Goal: Contribute content: Contribute content

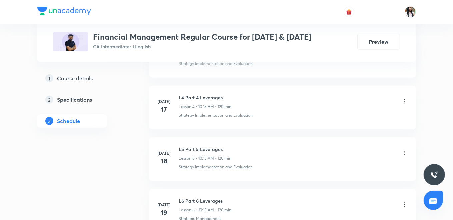
scroll to position [296, 0]
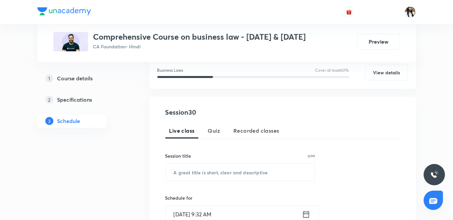
scroll to position [148, 0]
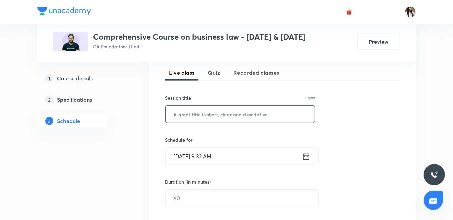
paste input "Soga - unit 3"
type input "Soga - unit 3"
click at [305, 155] on icon at bounding box center [306, 156] width 8 height 9
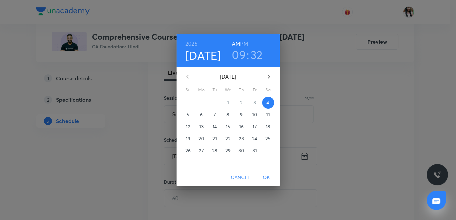
click at [245, 39] on h6 "PM" at bounding box center [244, 43] width 8 height 9
click at [240, 51] on h3 "09" at bounding box center [239, 55] width 14 height 14
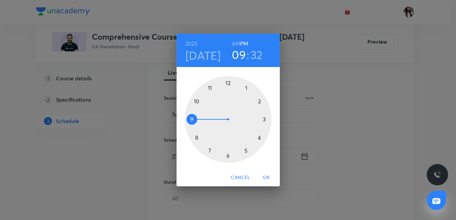
click at [228, 84] on div at bounding box center [228, 119] width 87 height 87
click at [265, 119] on div at bounding box center [228, 119] width 87 height 87
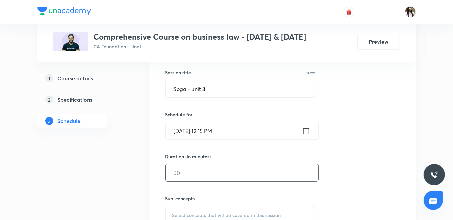
scroll to position [185, 0]
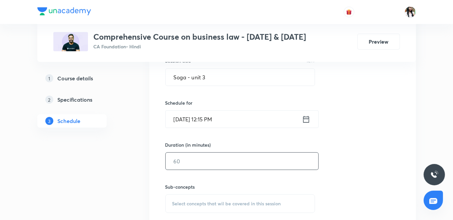
click at [197, 159] on input "text" at bounding box center [242, 161] width 153 height 17
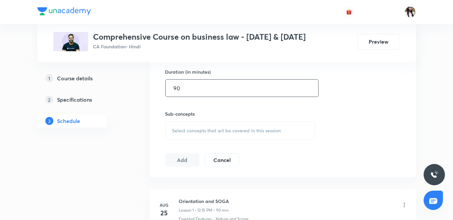
scroll to position [259, 0]
type input "90"
click at [201, 130] on span "Select concepts that wil be covered in this session" at bounding box center [226, 129] width 109 height 5
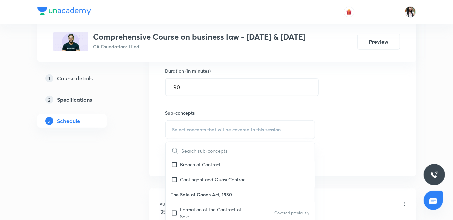
scroll to position [74, 0]
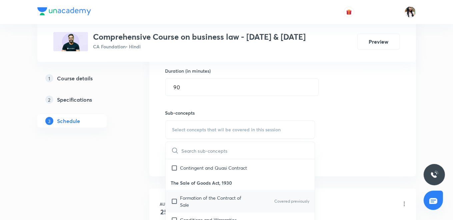
click at [199, 195] on p "Formation of the Contract of Sale" at bounding box center [213, 201] width 67 height 14
checkbox input "true"
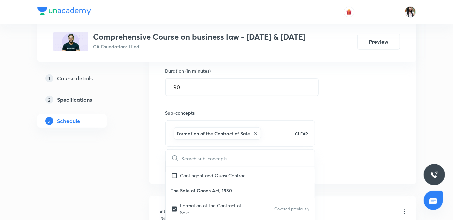
click at [149, 164] on div "Session 30 Live class Quiz Recorded classes Session title 14/99 Soga - unit 3 ​…" at bounding box center [282, 56] width 267 height 256
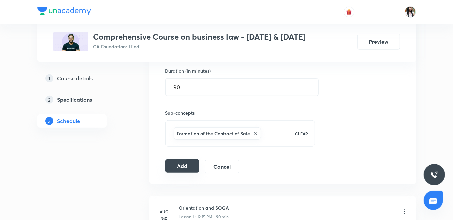
click at [175, 163] on button "Add" at bounding box center [182, 165] width 34 height 13
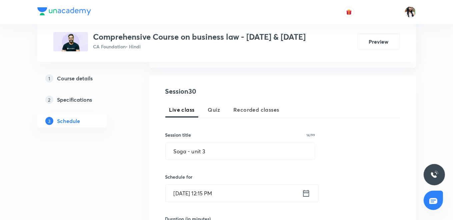
scroll to position [0, 0]
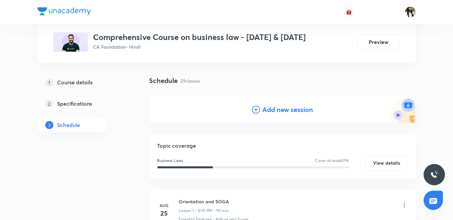
click at [287, 112] on h4 "Add new session" at bounding box center [288, 110] width 51 height 10
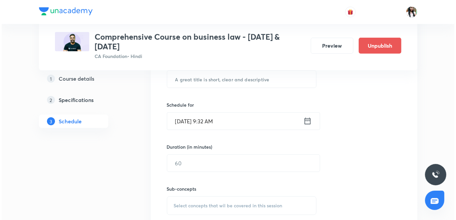
scroll to position [193, 0]
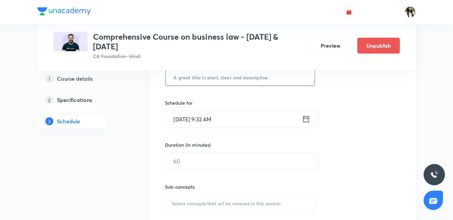
paste input "Soga - unit 3"
type input "Soga - unit 3"
click at [306, 119] on icon at bounding box center [306, 118] width 8 height 9
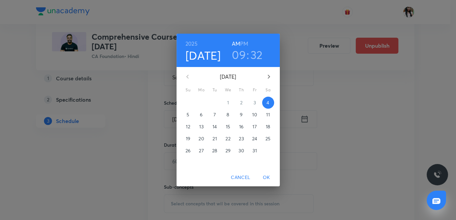
click at [201, 113] on p "6" at bounding box center [201, 114] width 3 height 7
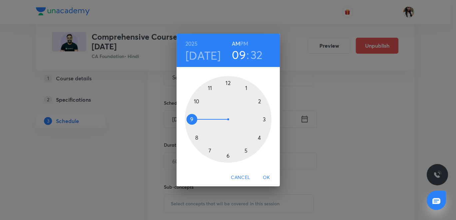
click at [244, 43] on h6 "PM" at bounding box center [244, 43] width 8 height 9
click at [227, 81] on div at bounding box center [228, 119] width 87 height 87
click at [265, 119] on div at bounding box center [228, 119] width 87 height 87
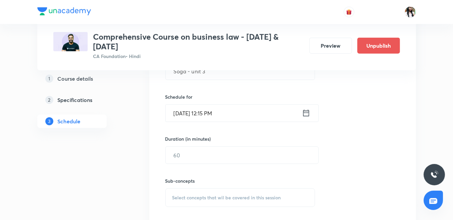
scroll to position [267, 0]
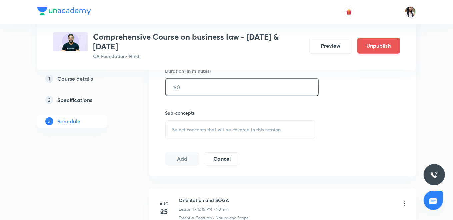
click at [206, 85] on input "text" at bounding box center [242, 87] width 153 height 17
type input "90"
click at [212, 127] on span "Select concepts that wil be covered in this session" at bounding box center [226, 129] width 109 height 5
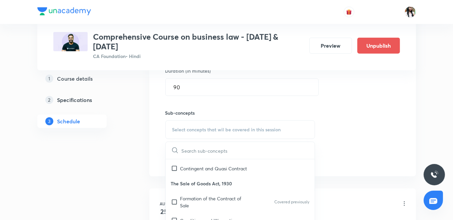
scroll to position [74, 0]
click at [200, 195] on p "Formation of the Contract of Sale" at bounding box center [213, 201] width 67 height 14
checkbox input "true"
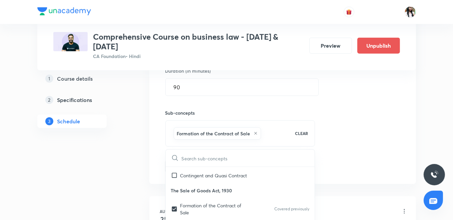
click at [150, 154] on div "Session 31 Live class Quiz Recorded classes Session title 14/99 Soga - unit 3 ​…" at bounding box center [282, 56] width 267 height 256
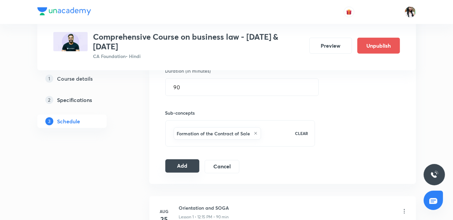
click at [180, 167] on button "Add" at bounding box center [182, 165] width 34 height 13
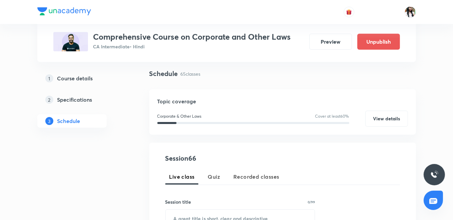
scroll to position [111, 0]
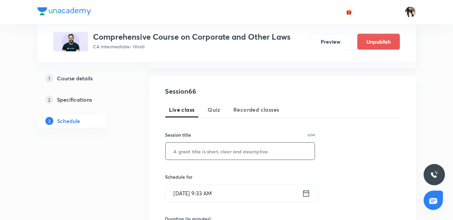
paste input "Deposits"
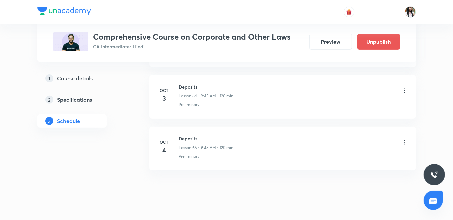
type input "Deposits"
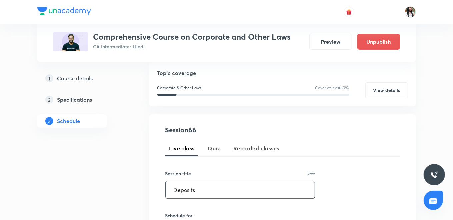
scroll to position [148, 0]
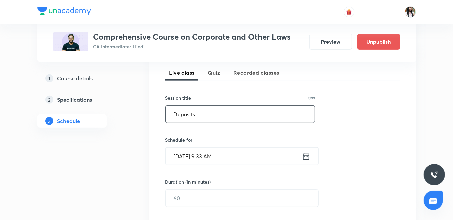
click at [307, 156] on icon at bounding box center [306, 156] width 8 height 9
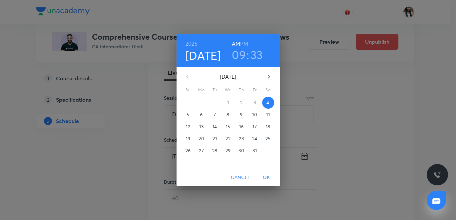
click at [203, 113] on span "6" at bounding box center [202, 114] width 12 height 7
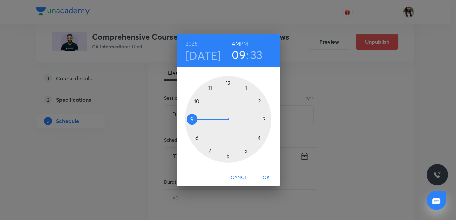
drag, startPoint x: 257, startPoint y: 53, endPoint x: 254, endPoint y: 58, distance: 5.5
click at [256, 53] on h3 "33" at bounding box center [257, 55] width 12 height 14
click at [191, 120] on div at bounding box center [228, 119] width 87 height 87
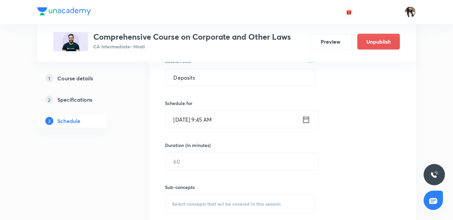
scroll to position [222, 0]
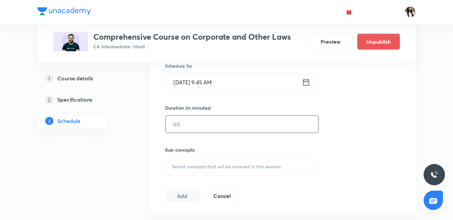
click at [190, 125] on input "text" at bounding box center [242, 124] width 153 height 17
type input "120"
click at [197, 161] on div "Select concepts that wil be covered in this session" at bounding box center [240, 166] width 150 height 19
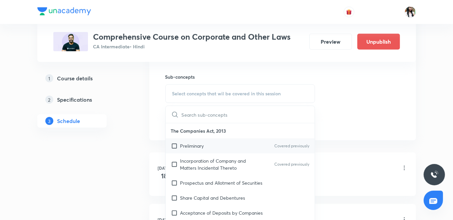
scroll to position [296, 0]
click at [198, 146] on p "Preliminary" at bounding box center [192, 144] width 24 height 7
checkbox input "true"
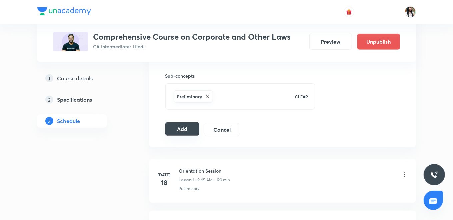
click at [187, 130] on button "Add" at bounding box center [182, 128] width 34 height 13
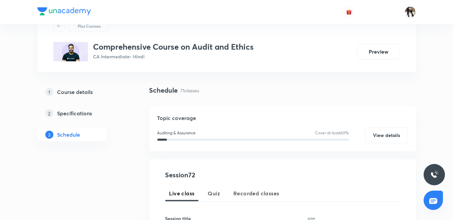
scroll to position [148, 0]
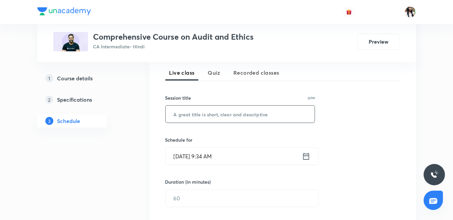
paste input "Chapter 3 - last class"
type input "Chapter 3 - last class"
click at [305, 154] on icon at bounding box center [306, 156] width 8 height 9
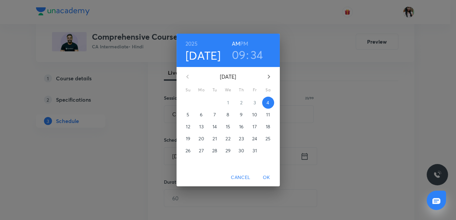
click at [244, 41] on h6 "PM" at bounding box center [244, 43] width 8 height 9
click at [237, 61] on h3 "09" at bounding box center [239, 55] width 14 height 14
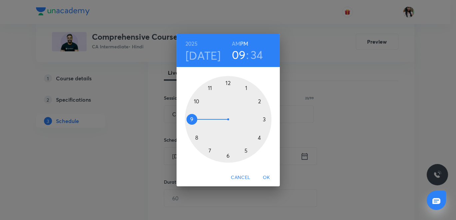
click at [196, 99] on div at bounding box center [228, 119] width 87 height 87
click at [229, 83] on div at bounding box center [228, 119] width 87 height 87
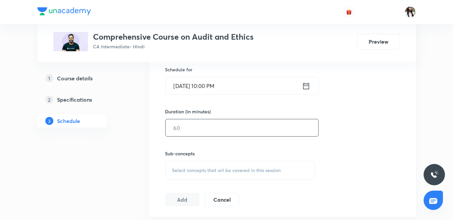
scroll to position [222, 0]
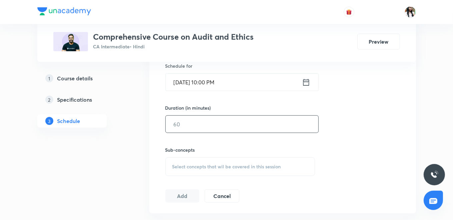
click at [213, 122] on input "text" at bounding box center [242, 124] width 153 height 17
type input "120"
click at [182, 171] on div "Select concepts that wil be covered in this session" at bounding box center [240, 166] width 150 height 19
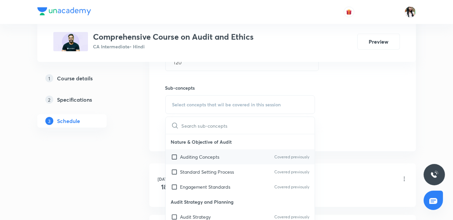
scroll to position [296, 0]
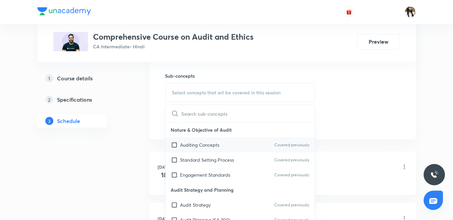
click at [192, 143] on p "Auditing Concepts" at bounding box center [199, 144] width 39 height 7
checkbox input "true"
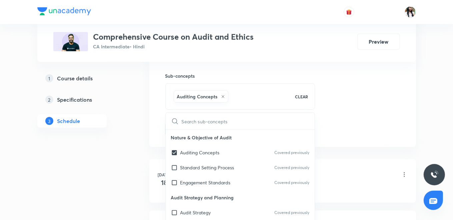
click at [153, 127] on div "Session 72 Live class Quiz Recorded classes Session title 23/99 Chapter 3 - las…" at bounding box center [282, 19] width 267 height 256
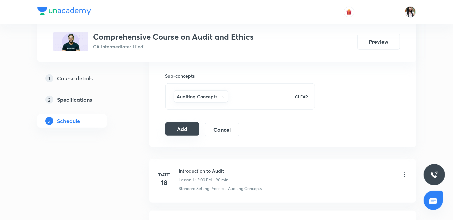
click at [185, 125] on button "Add" at bounding box center [182, 128] width 34 height 13
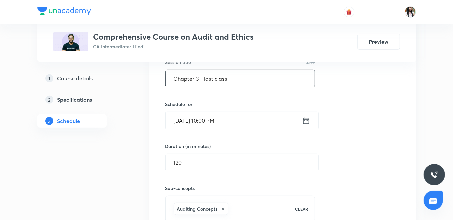
scroll to position [259, 0]
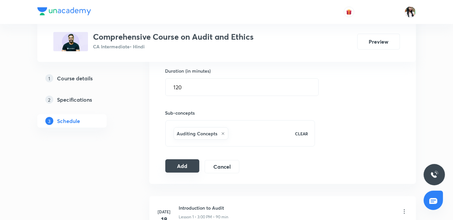
click at [183, 167] on button "Add" at bounding box center [182, 165] width 34 height 13
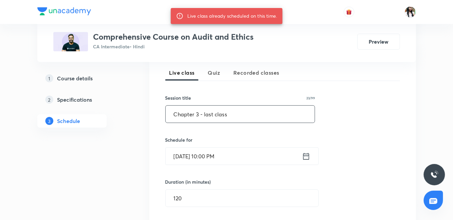
click at [221, 113] on input "Chapter 3 - last class" at bounding box center [240, 114] width 149 height 17
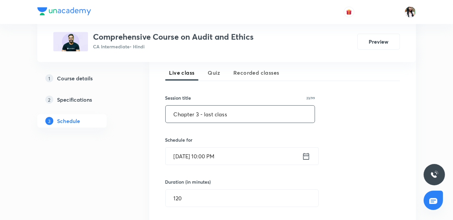
paste input "Audit of special entitie"
type input "Audit of special entities"
click at [303, 154] on icon at bounding box center [306, 156] width 8 height 9
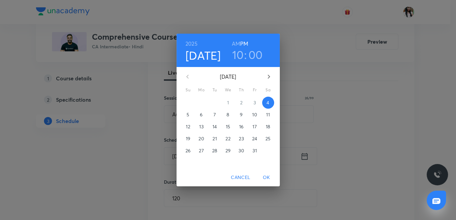
click at [215, 113] on p "7" at bounding box center [215, 114] width 2 height 7
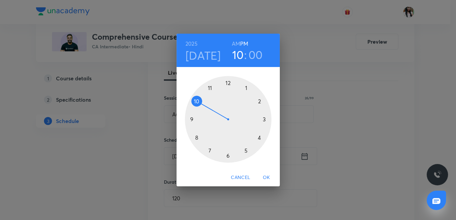
click at [263, 118] on div at bounding box center [228, 119] width 87 height 87
click at [267, 175] on span "OK" at bounding box center [267, 177] width 16 height 8
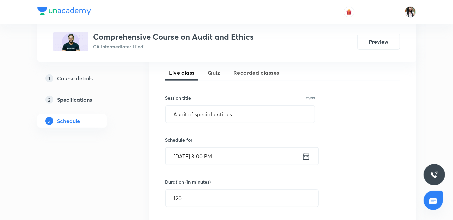
click at [305, 157] on icon at bounding box center [306, 156] width 8 height 9
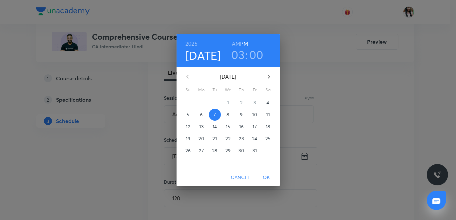
click at [201, 113] on p "6" at bounding box center [201, 114] width 3 height 7
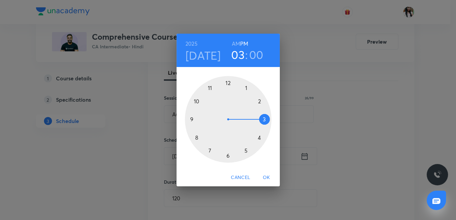
click at [265, 176] on span "OK" at bounding box center [267, 177] width 16 height 8
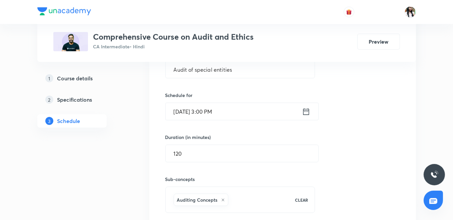
scroll to position [259, 0]
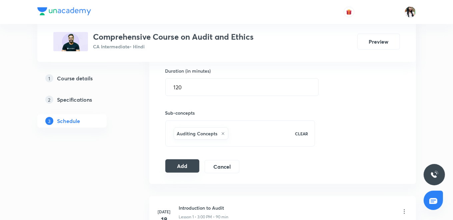
click at [181, 166] on button "Add" at bounding box center [182, 165] width 34 height 13
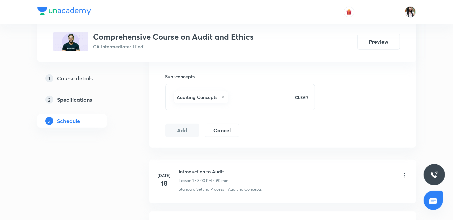
scroll to position [296, 0]
click at [184, 127] on button "Add" at bounding box center [182, 128] width 34 height 13
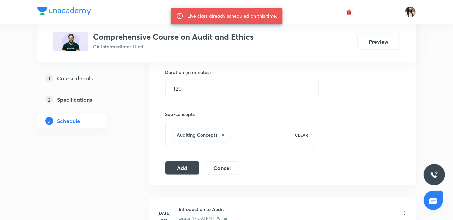
scroll to position [222, 0]
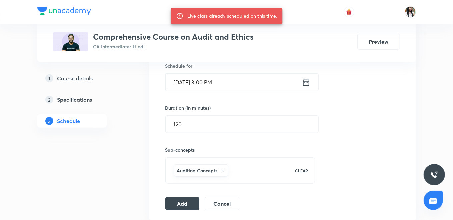
click at [302, 80] on icon at bounding box center [306, 82] width 8 height 9
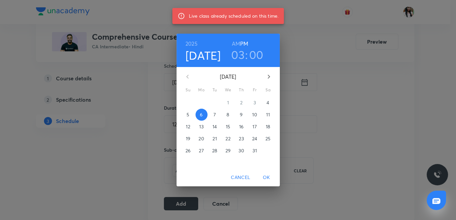
click at [216, 114] on span "7" at bounding box center [215, 114] width 12 height 7
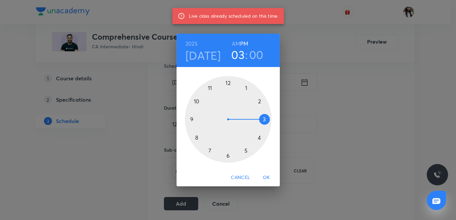
drag, startPoint x: 265, startPoint y: 177, endPoint x: 260, endPoint y: 179, distance: 4.9
click at [265, 177] on span "OK" at bounding box center [267, 177] width 16 height 8
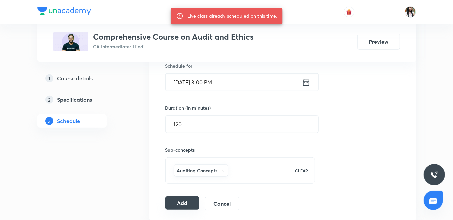
click at [176, 203] on button "Add" at bounding box center [182, 202] width 34 height 13
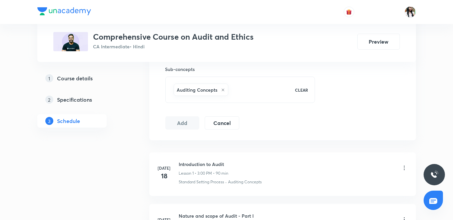
scroll to position [333, 0]
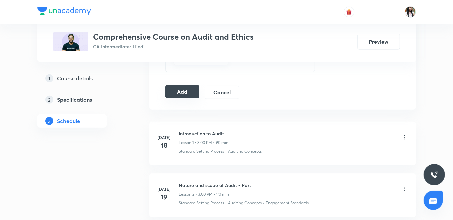
click at [182, 91] on button "Add" at bounding box center [182, 91] width 34 height 13
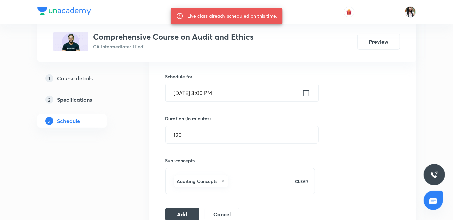
scroll to position [185, 0]
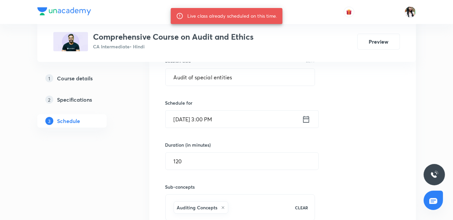
click at [308, 121] on icon at bounding box center [306, 119] width 6 height 7
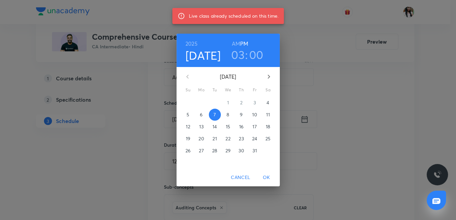
click at [227, 116] on p "8" at bounding box center [228, 114] width 3 height 7
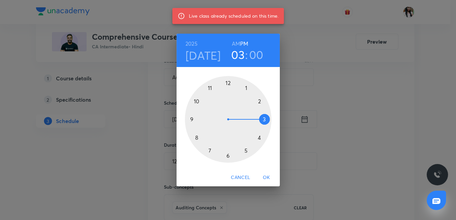
click at [267, 176] on span "OK" at bounding box center [267, 177] width 16 height 8
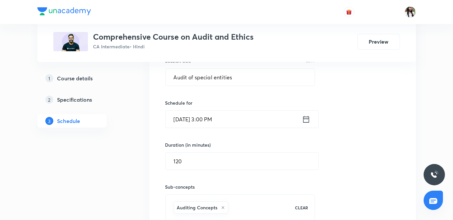
scroll to position [296, 0]
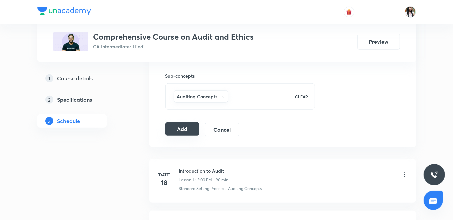
click at [186, 130] on button "Add" at bounding box center [182, 128] width 34 height 13
click at [190, 130] on button "Add" at bounding box center [182, 128] width 34 height 13
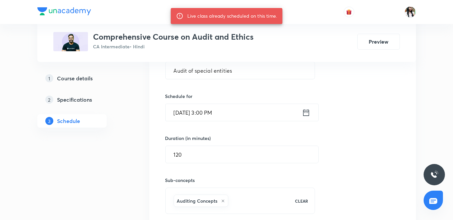
scroll to position [185, 0]
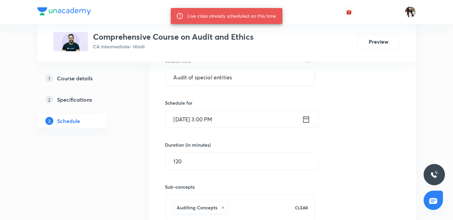
click at [306, 119] on icon at bounding box center [306, 119] width 6 height 7
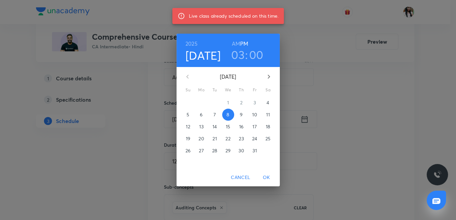
click at [241, 115] on p "9" at bounding box center [241, 114] width 3 height 7
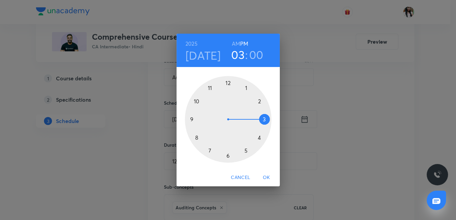
click at [266, 177] on span "OK" at bounding box center [267, 177] width 16 height 8
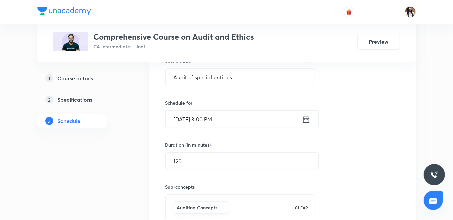
scroll to position [296, 0]
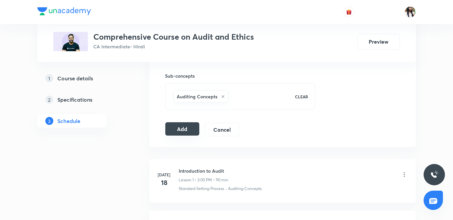
click at [187, 129] on button "Add" at bounding box center [182, 128] width 34 height 13
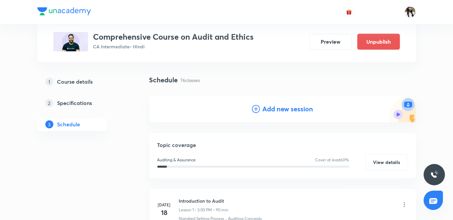
scroll to position [33, 0]
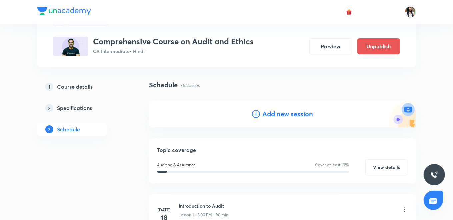
click at [268, 112] on h4 "Add new session" at bounding box center [288, 114] width 51 height 10
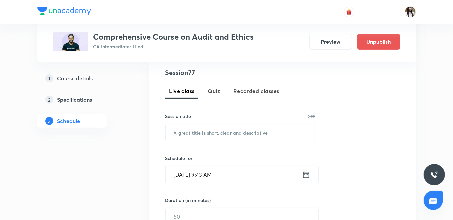
scroll to position [144, 0]
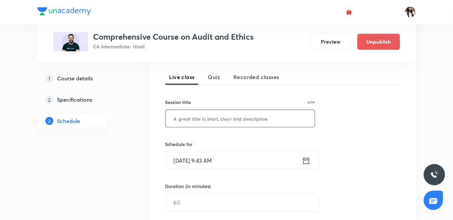
paste input "Audit of special entities"
type input "Audit of special entities"
click at [307, 158] on icon at bounding box center [306, 160] width 8 height 9
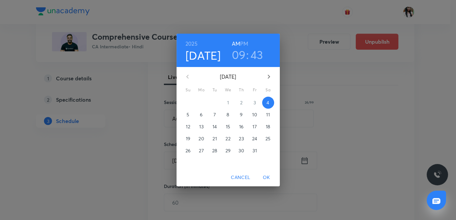
click at [254, 115] on p "10" at bounding box center [254, 114] width 5 height 7
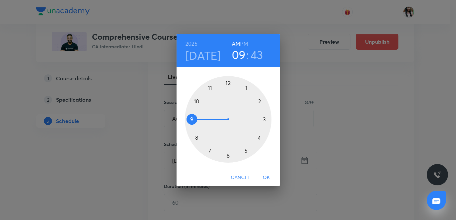
click at [246, 42] on h6 "PM" at bounding box center [244, 43] width 8 height 9
click at [265, 119] on div at bounding box center [228, 119] width 87 height 87
click at [228, 80] on div at bounding box center [228, 119] width 87 height 87
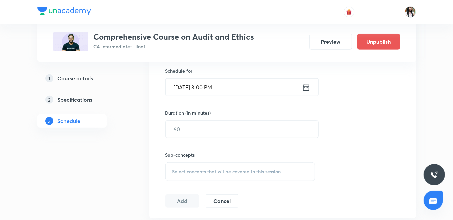
scroll to position [218, 0]
click at [212, 127] on input "text" at bounding box center [242, 128] width 153 height 17
type input "120"
click at [192, 171] on span "Select concepts that wil be covered in this session" at bounding box center [226, 170] width 109 height 5
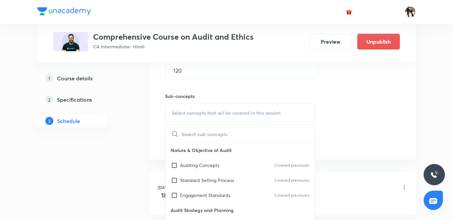
scroll to position [292, 0]
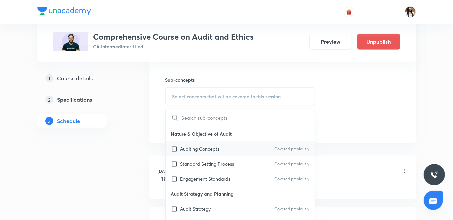
click at [195, 147] on p "Auditing Concepts" at bounding box center [199, 148] width 39 height 7
checkbox input "true"
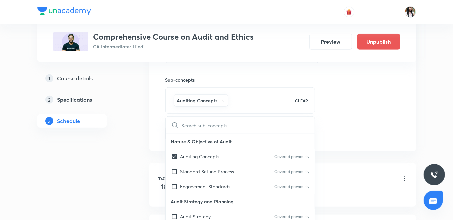
drag, startPoint x: 142, startPoint y: 105, endPoint x: 175, endPoint y: 121, distance: 36.1
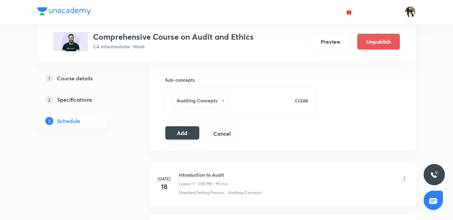
click at [182, 134] on button "Add" at bounding box center [182, 132] width 34 height 13
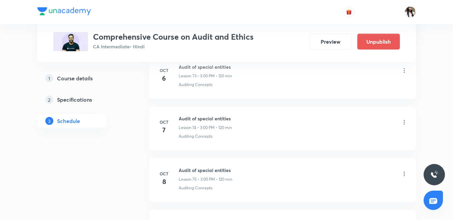
scroll to position [4023, 0]
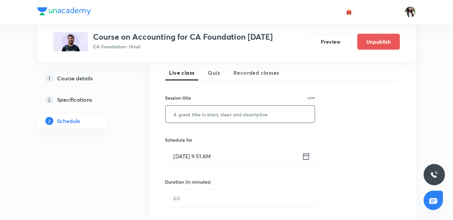
paste input "FINAL ACCOUNTS"
type input "FINAL ACCOUNTS"
click at [307, 155] on icon at bounding box center [306, 156] width 6 height 7
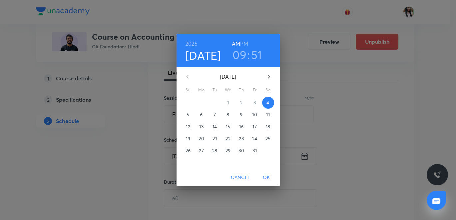
click at [244, 42] on h6 "PM" at bounding box center [244, 43] width 8 height 9
click at [241, 54] on h3 "09" at bounding box center [240, 55] width 14 height 14
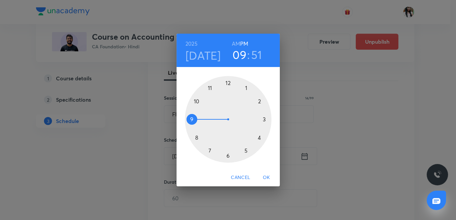
click at [229, 155] on div at bounding box center [228, 119] width 87 height 87
click at [227, 80] on div at bounding box center [228, 119] width 87 height 87
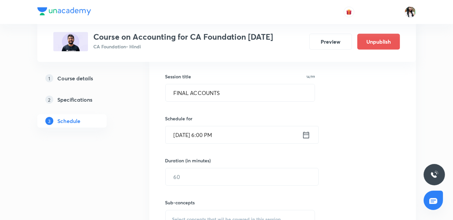
scroll to position [185, 0]
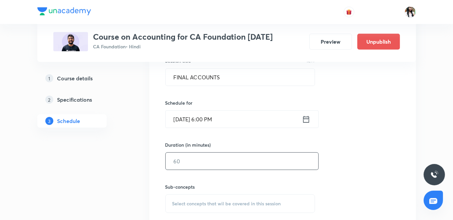
click at [200, 163] on input "text" at bounding box center [242, 161] width 153 height 17
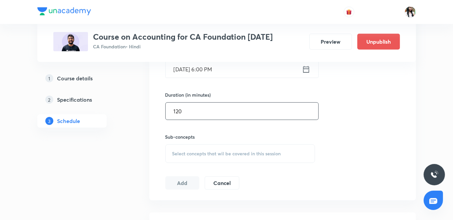
scroll to position [296, 0]
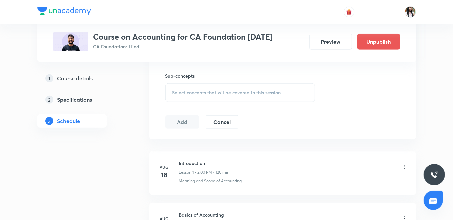
type input "120"
click at [201, 94] on div "Select concepts that wil be covered in this session" at bounding box center [240, 92] width 150 height 19
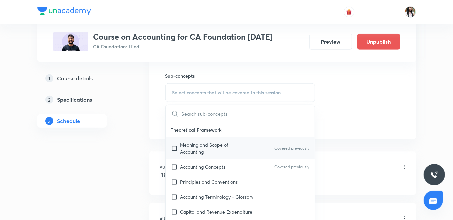
click at [200, 143] on p "Meaning and Scope of Accounting" at bounding box center [213, 148] width 67 height 14
checkbox input "true"
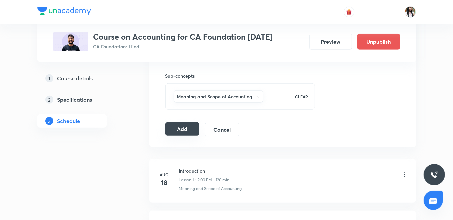
click at [178, 126] on button "Add" at bounding box center [182, 128] width 34 height 13
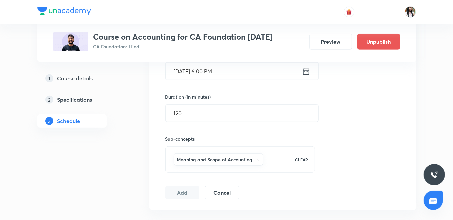
scroll to position [148, 0]
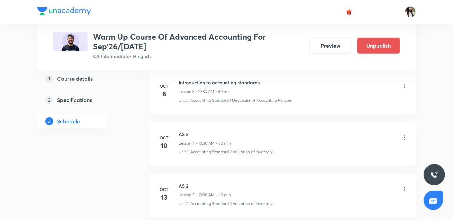
scroll to position [546, 0]
